Goal: Task Accomplishment & Management: Manage account settings

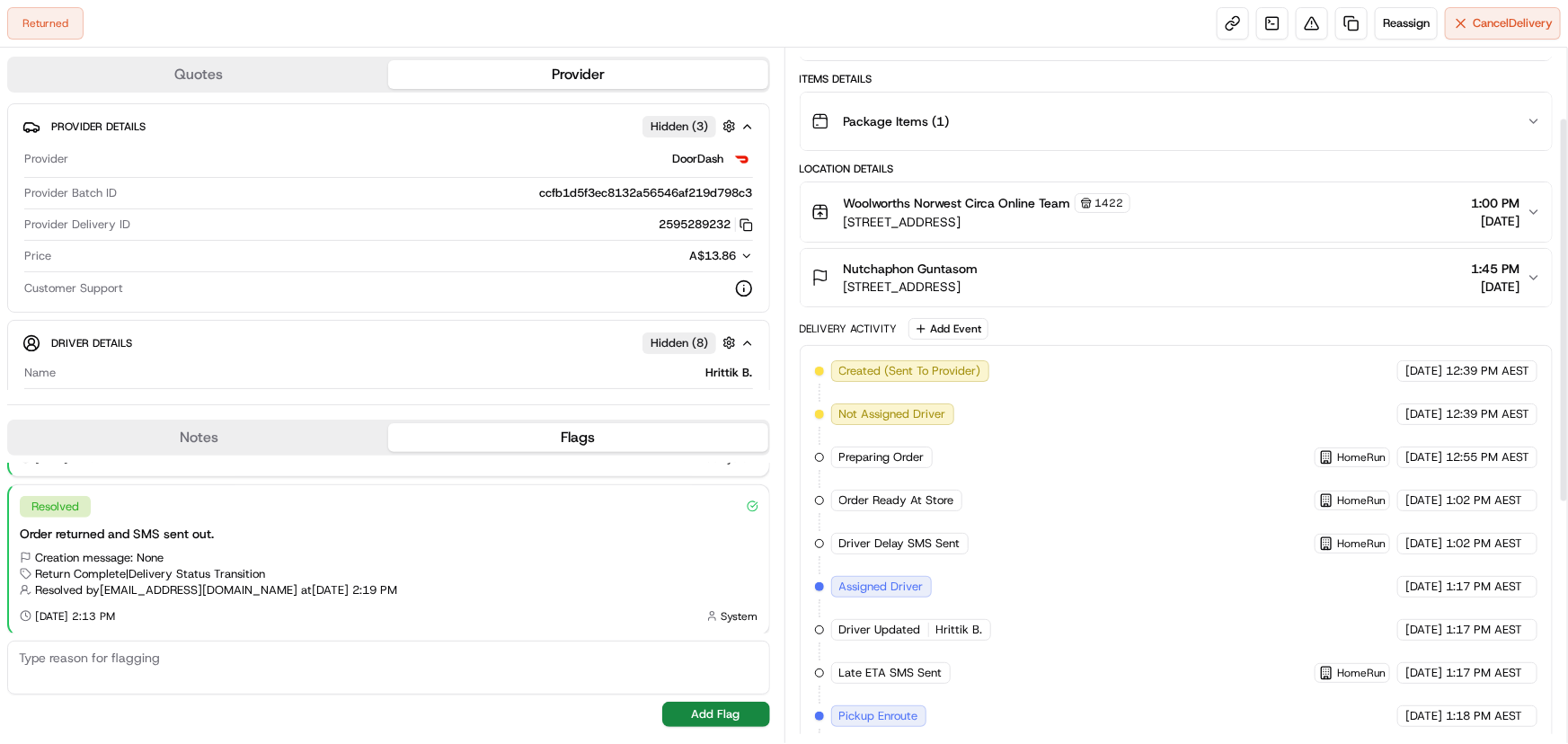
scroll to position [555, 0]
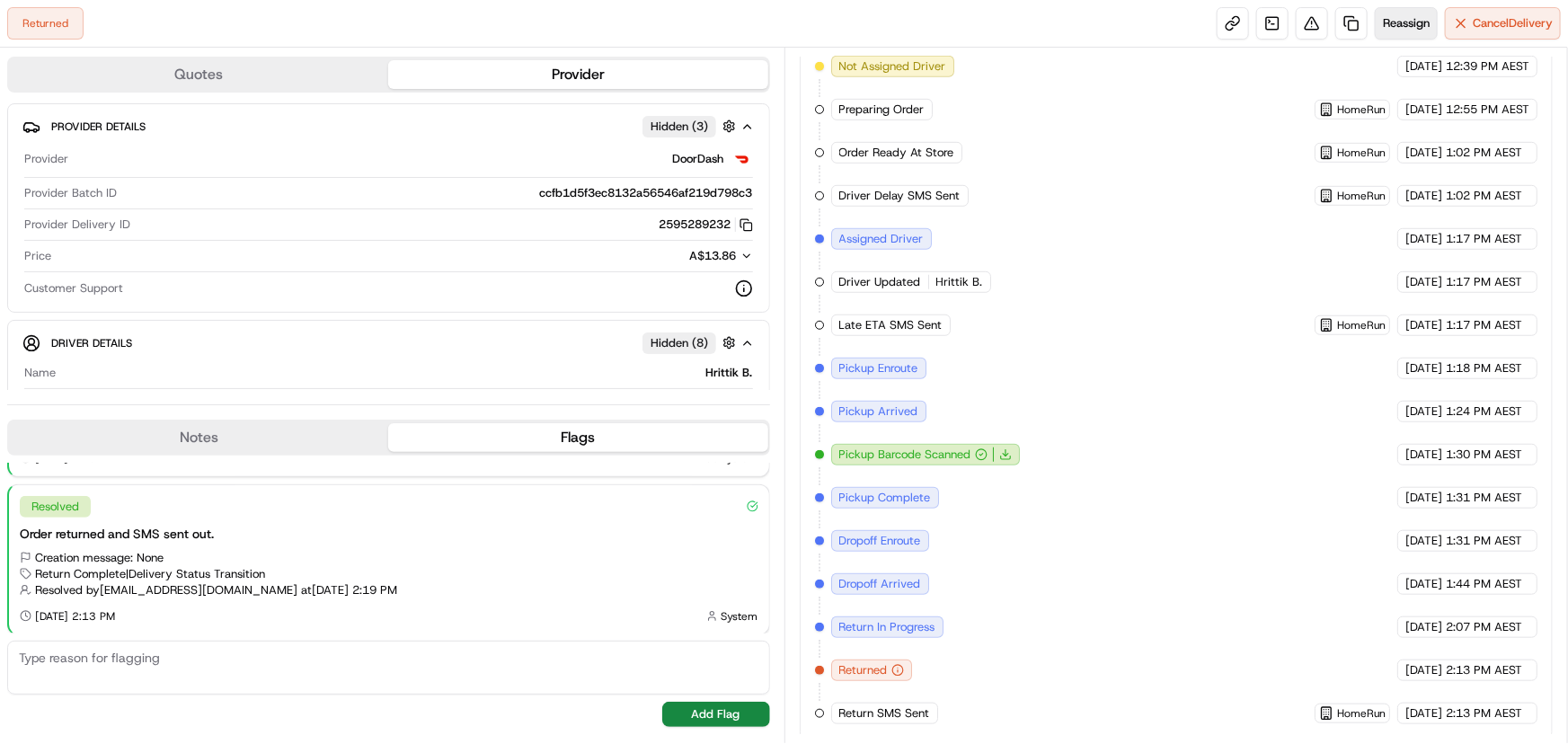
click at [1398, 23] on span "Reassign" at bounding box center [1405, 23] width 46 height 16
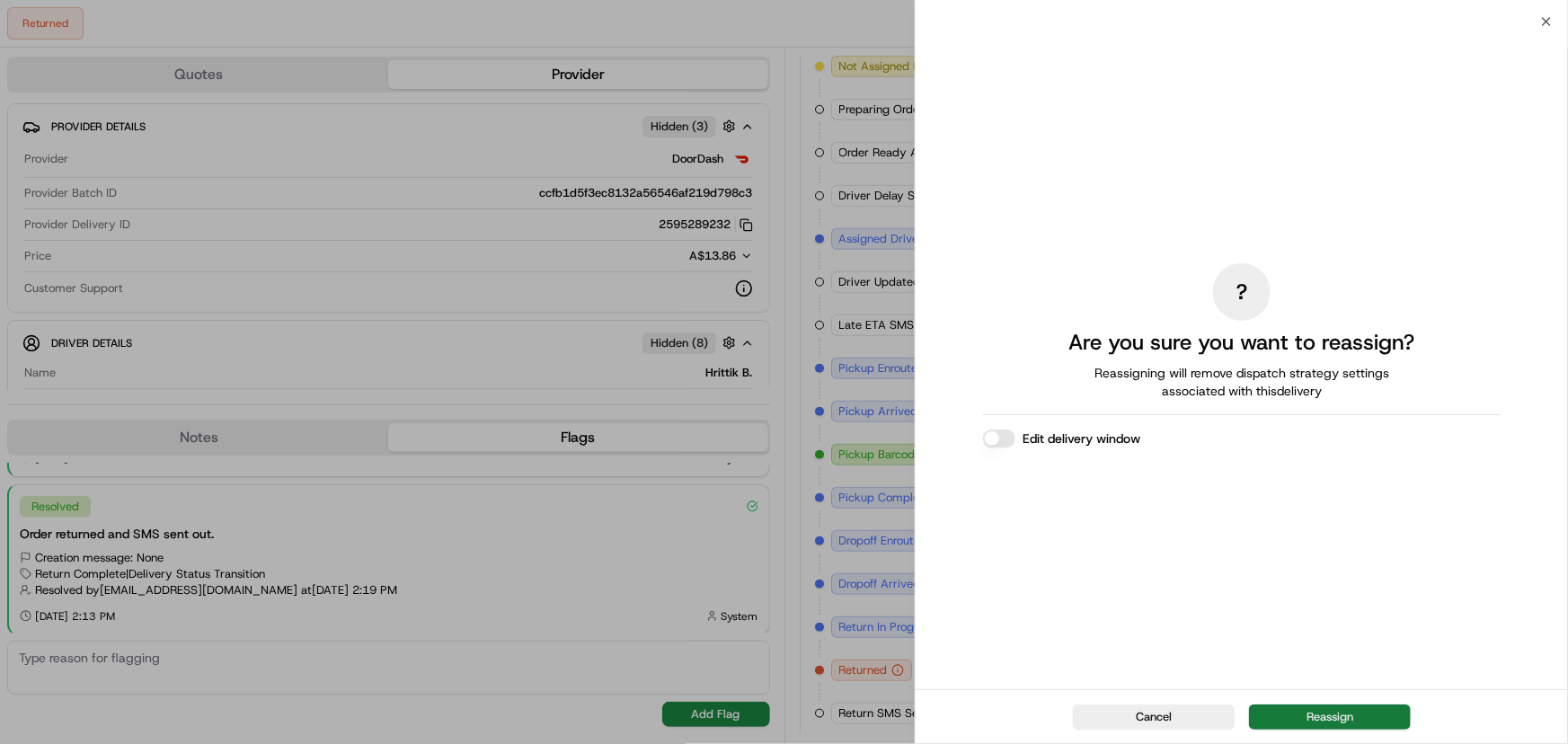
click at [1308, 709] on button "Reassign" at bounding box center [1329, 717] width 162 height 26
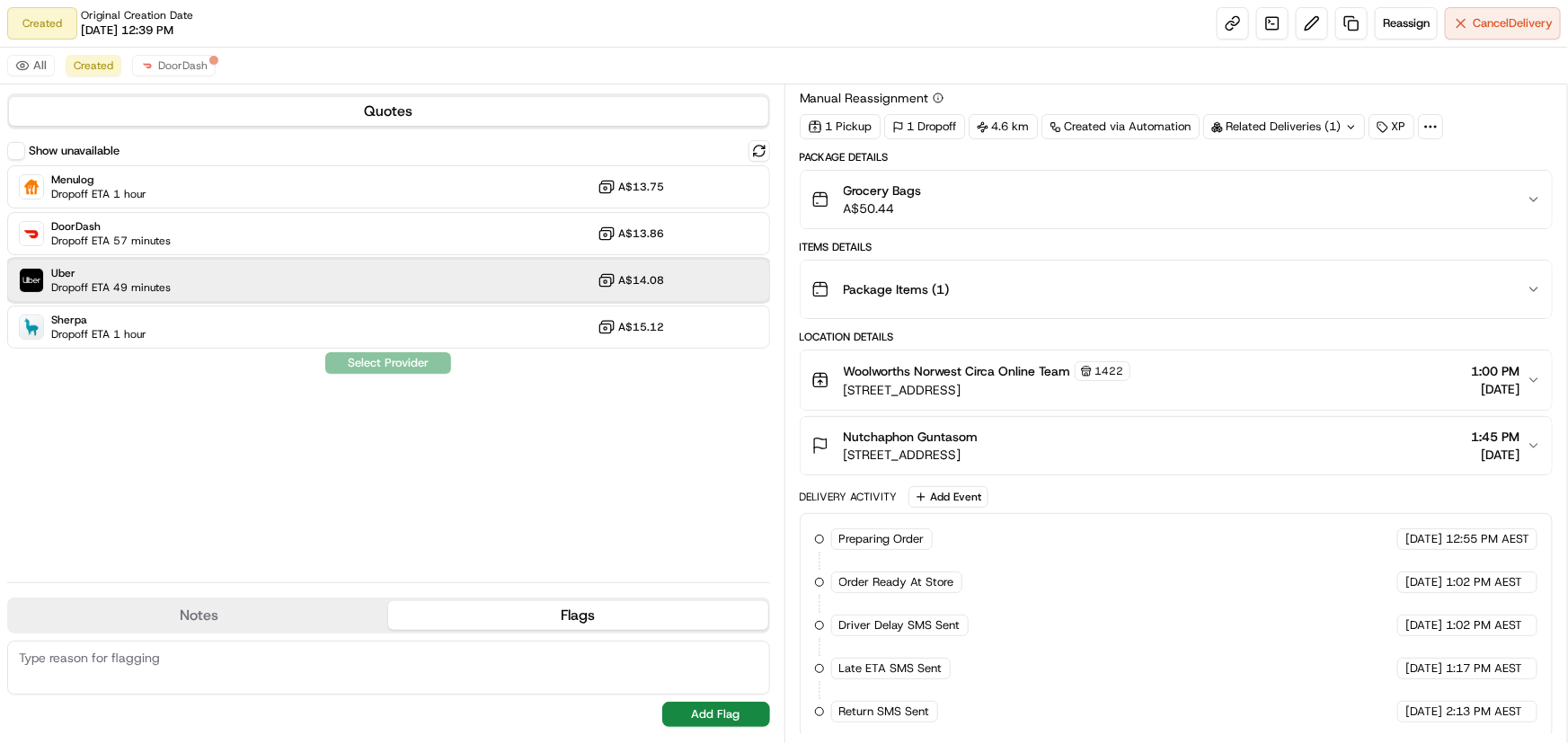
click at [223, 282] on div "Uber Dropoff ETA 49 minutes A$14.08" at bounding box center [389, 280] width 763 height 44
click at [220, 623] on button "Notes" at bounding box center [198, 615] width 379 height 28
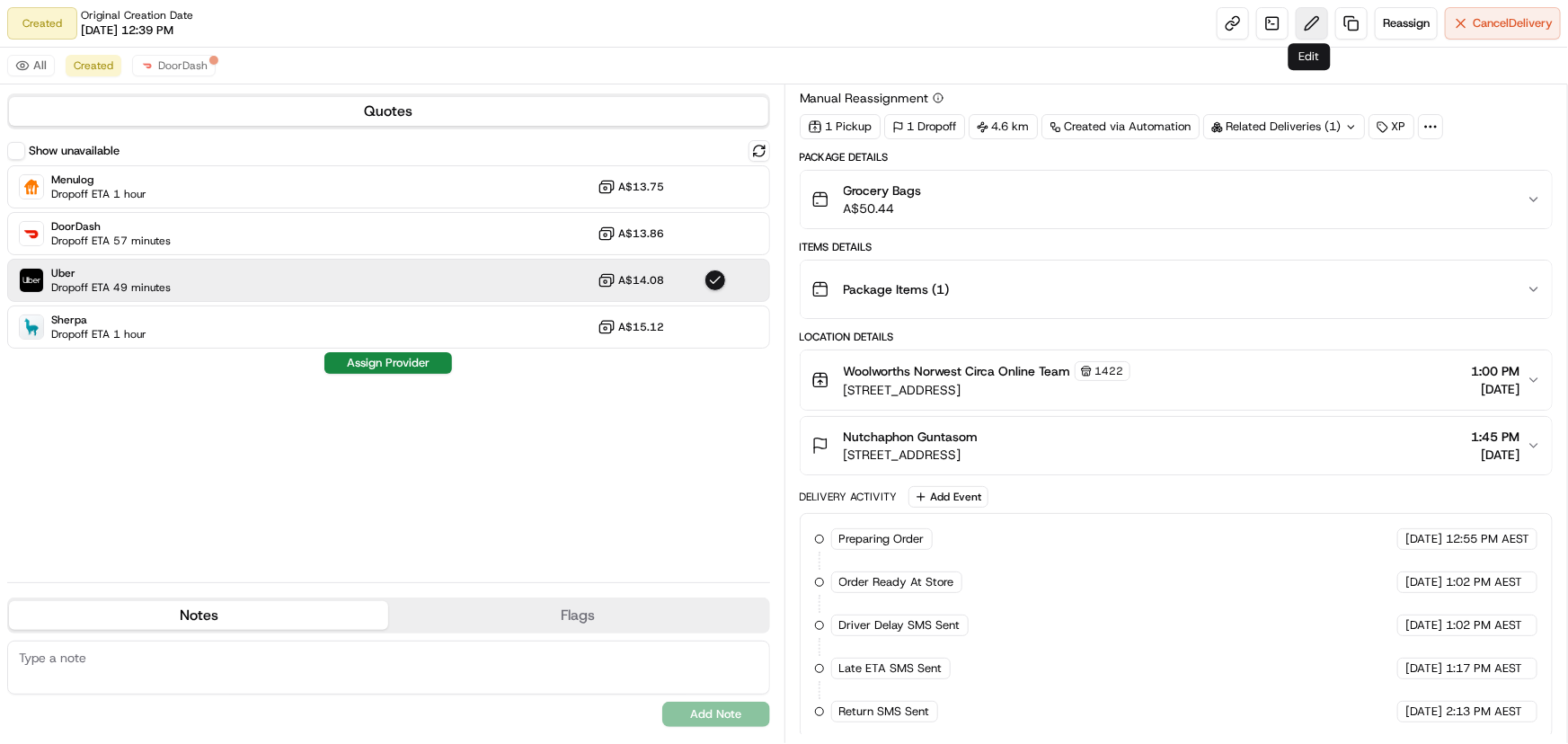
click at [1314, 27] on button at bounding box center [1311, 24] width 32 height 32
click at [161, 280] on span "Dropoff ETA 49 minutes" at bounding box center [111, 287] width 119 height 14
click at [357, 280] on div "Uber Dropoff ETA 49 minutes A$14.08" at bounding box center [389, 280] width 763 height 44
click at [393, 360] on button "Assign Provider" at bounding box center [388, 363] width 128 height 22
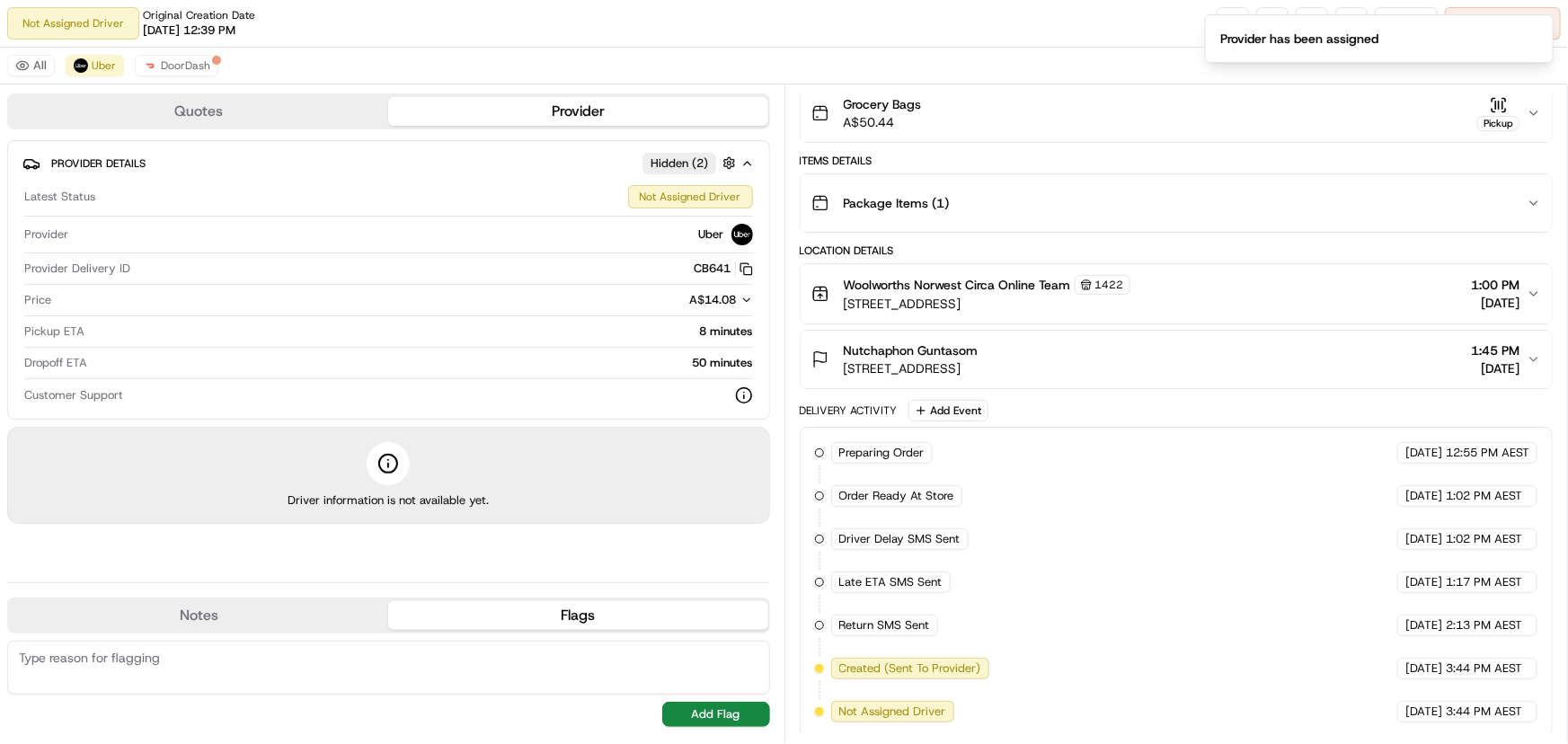
click at [1149, 52] on div "All Uber DoorDash" at bounding box center [784, 65] width 1568 height 37
click at [1308, 24] on button at bounding box center [1311, 24] width 32 height 32
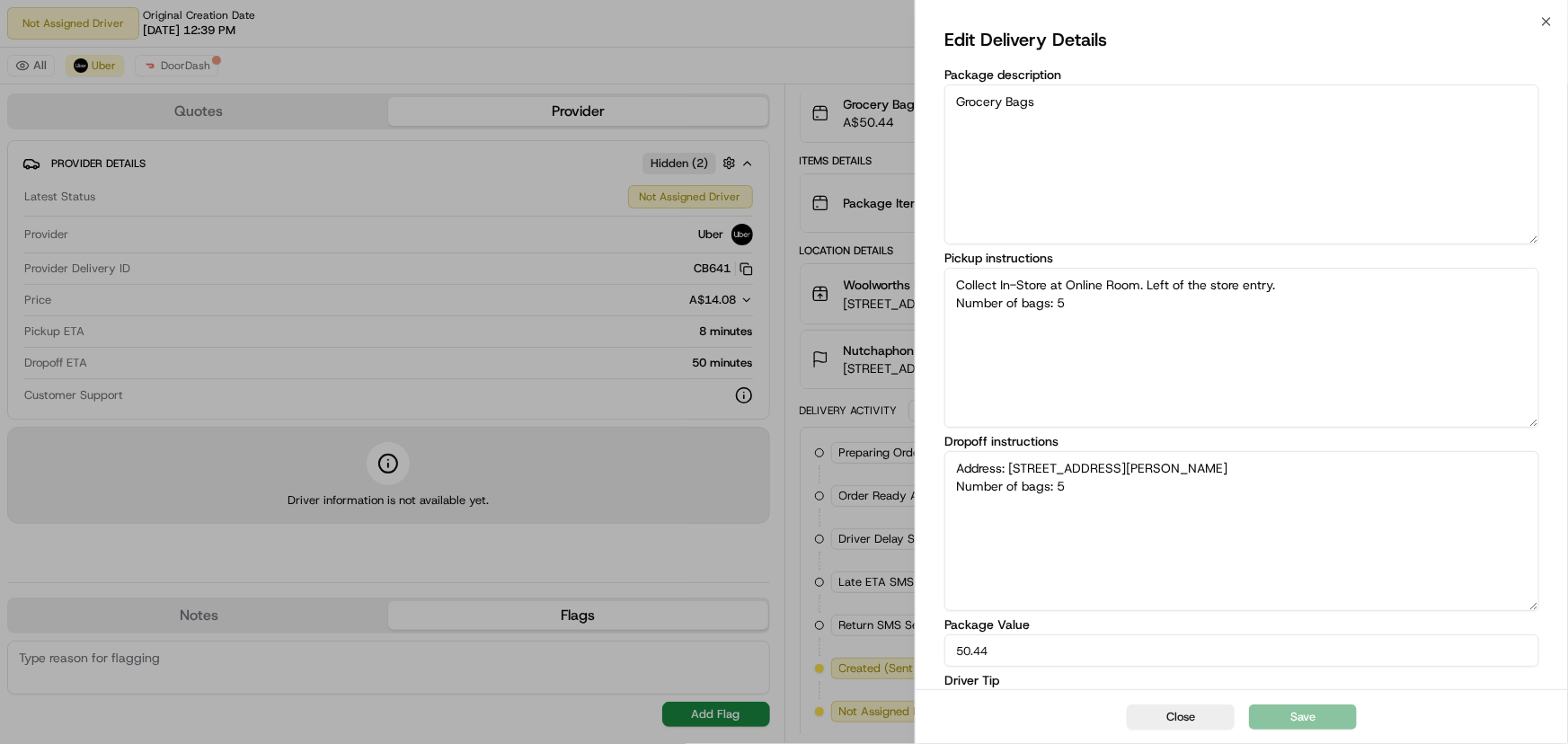
click at [1108, 485] on textarea "Address: [STREET_ADDRESS][PERSON_NAME] Number of bags: 5" at bounding box center [1241, 530] width 595 height 160
type textarea "Collect In-Store at Online Room. Left of the store entry. Number of bags: 5"
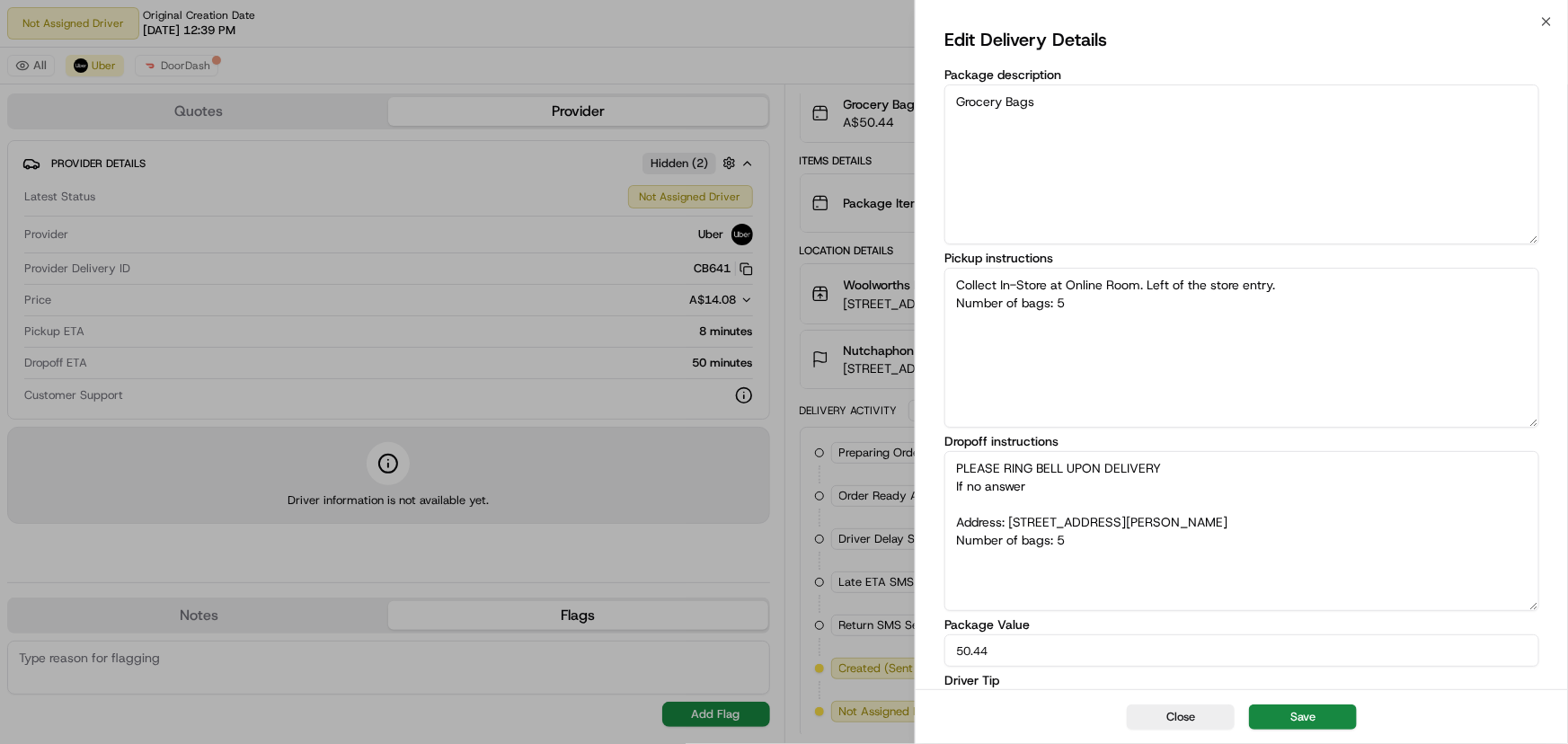
type textarea "PLEASE RING BELL UPON DELIVERY If no answer Address: [STREET_ADDRESS][PERSON_NA…"
type textarea "Collect In-Store at Online Room. Left of the store entry. Number of bags: 5"
click at [1059, 479] on textarea "PLEASE RING BELL UPON DELIVERY If no answer Address: [STREET_ADDRESS][PERSON_NA…" at bounding box center [1241, 530] width 595 height 160
paste textarea "0479077948"
type textarea "PLEASE RING BELL UPON DELIVERY If no answer please call [PHONE_NUMBER] Address:…"
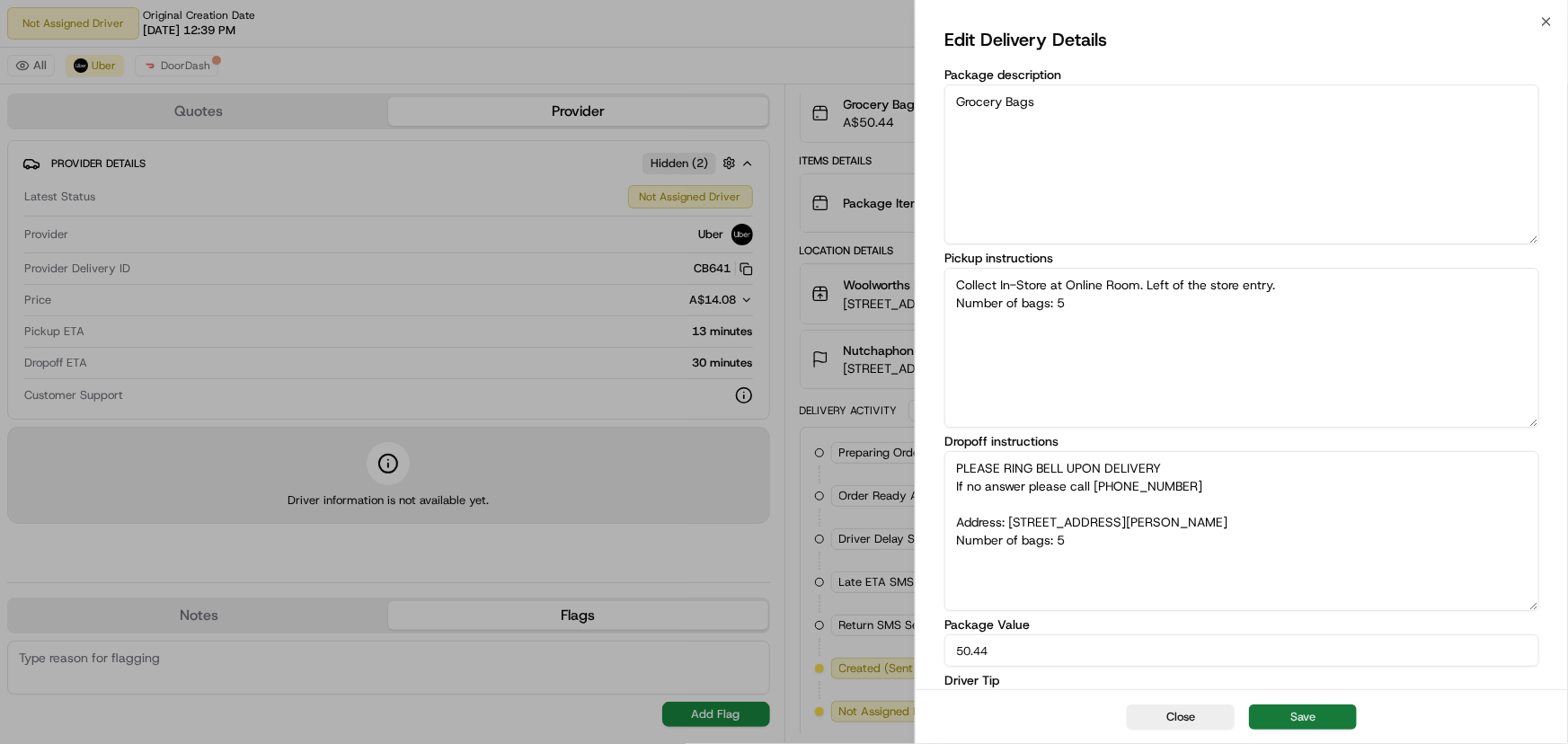
click at [1298, 718] on button "Save" at bounding box center [1303, 717] width 108 height 26
type textarea "Collect In-Store at Online Room. Left of the store entry. Number of bags: 5"
